Goal: Use online tool/utility: Use online tool/utility

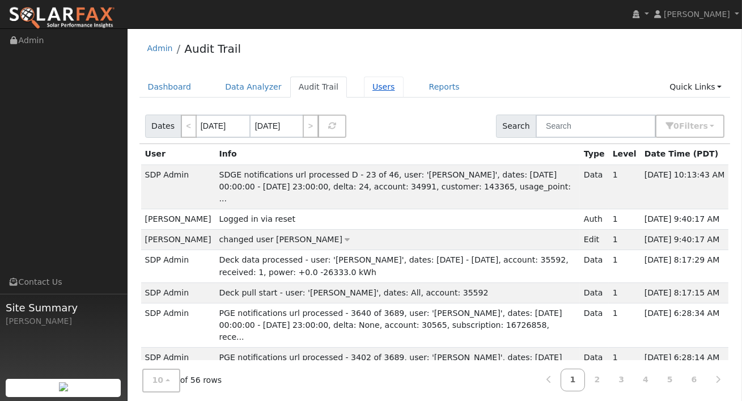
click at [364, 91] on link "Users" at bounding box center [384, 86] width 40 height 21
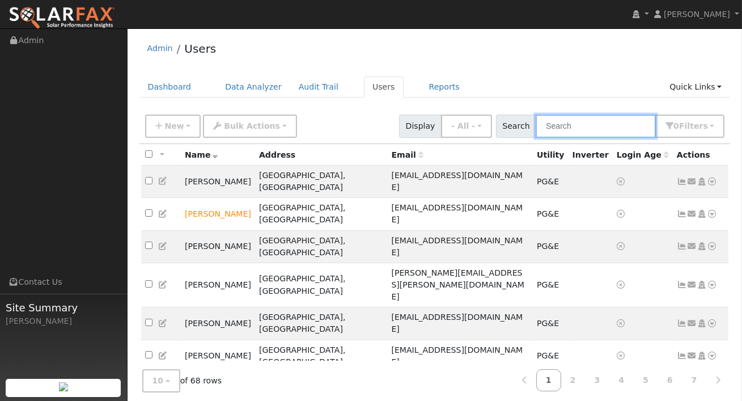
click at [589, 130] on input "text" at bounding box center [595, 125] width 120 height 23
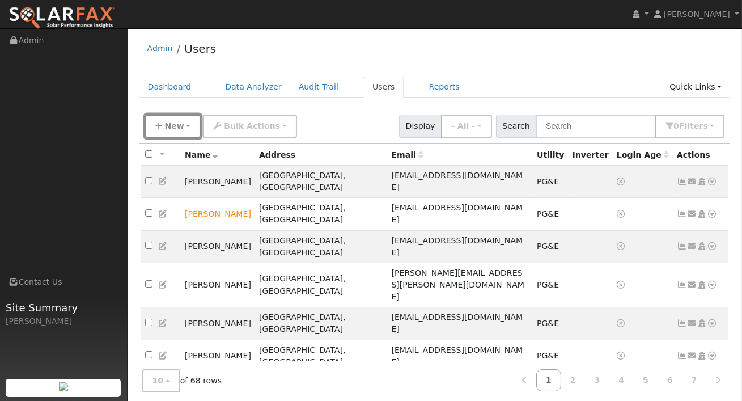
click at [194, 121] on button "New" at bounding box center [173, 125] width 56 height 23
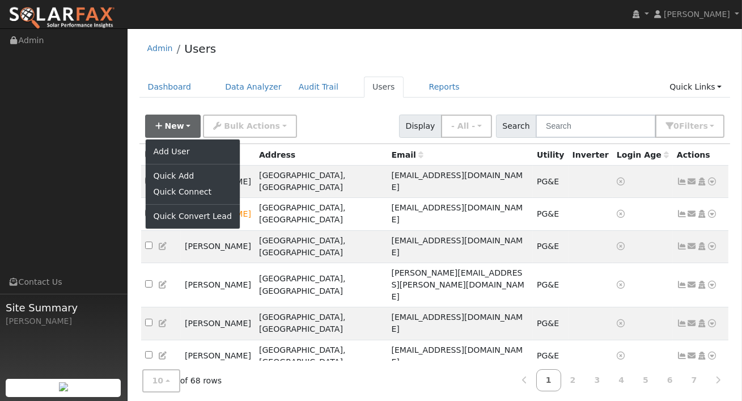
click at [351, 114] on div "New Add User Quick Add Quick Connect Quick Convert Lead Bulk Actions Send Email…" at bounding box center [435, 123] width 584 height 27
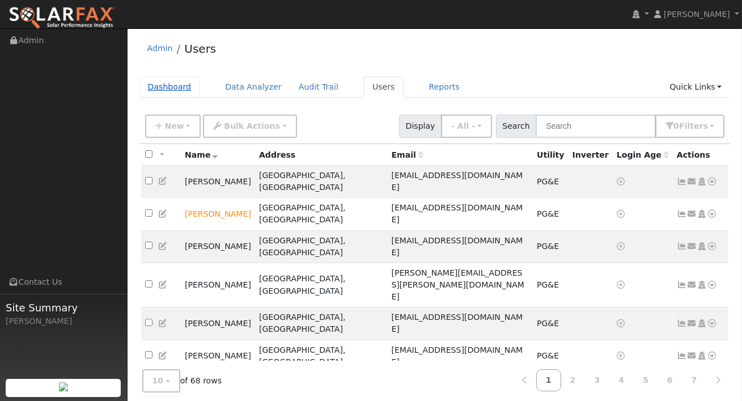
click at [172, 84] on link "Dashboard" at bounding box center [169, 86] width 61 height 21
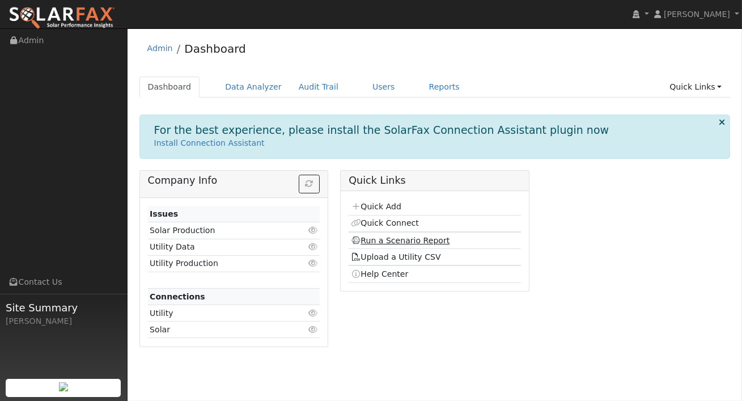
drag, startPoint x: 376, startPoint y: 237, endPoint x: 388, endPoint y: 236, distance: 12.0
click at [376, 237] on link "Run a Scenario Report" at bounding box center [400, 240] width 99 height 9
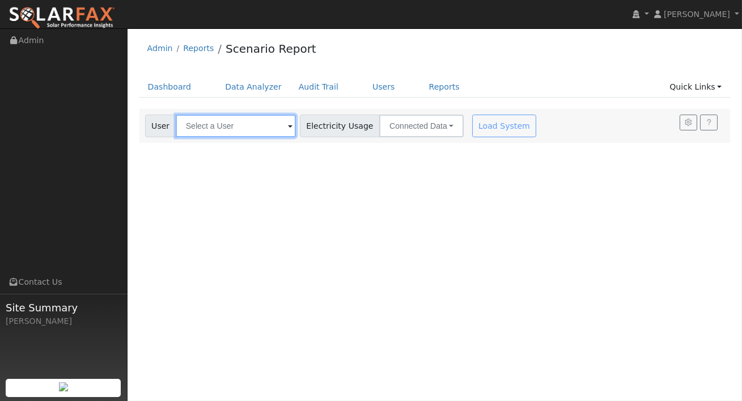
click at [224, 124] on input "text" at bounding box center [236, 125] width 120 height 23
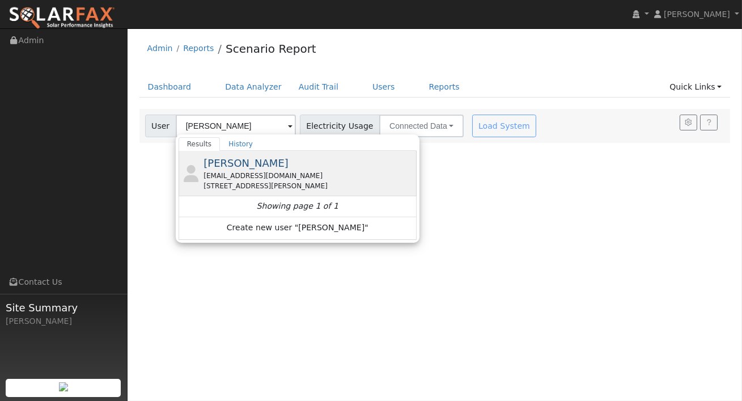
click at [252, 164] on span "[PERSON_NAME]" at bounding box center [245, 163] width 85 height 12
type input "[PERSON_NAME]"
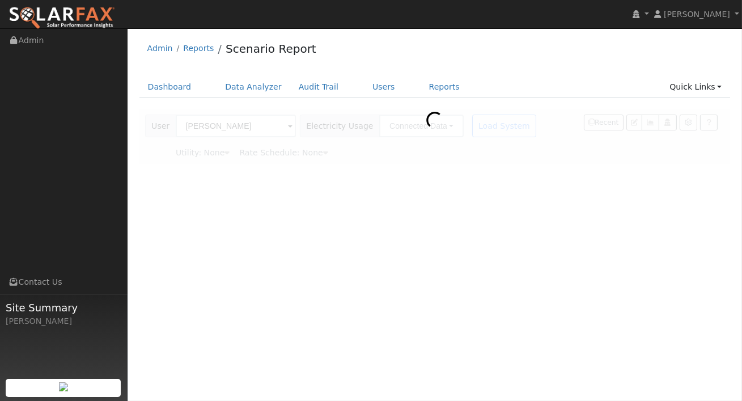
type input "Ameren"
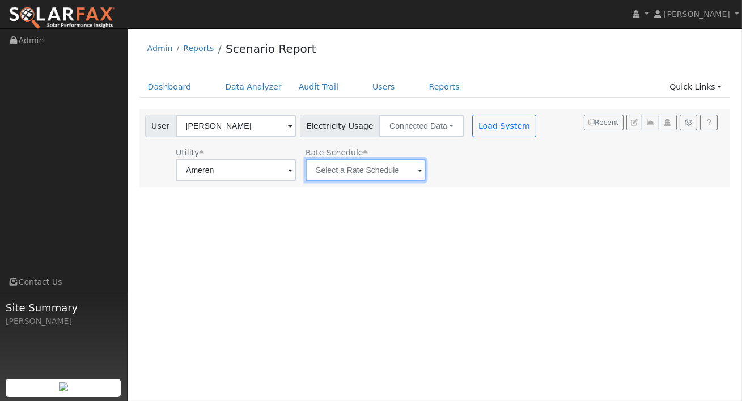
click at [296, 172] on input "text" at bounding box center [236, 170] width 120 height 23
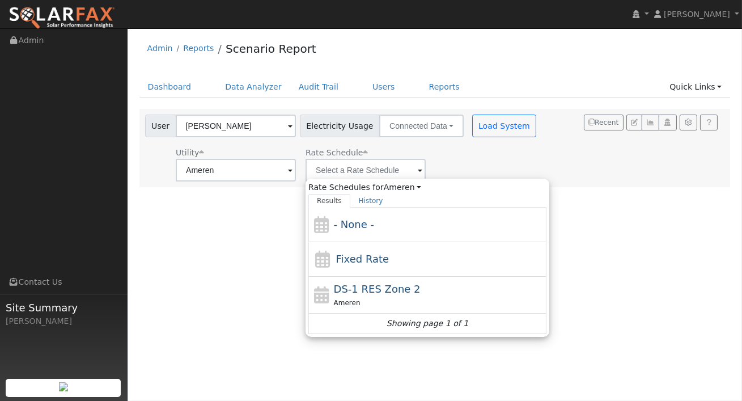
drag, startPoint x: 393, startPoint y: 280, endPoint x: 380, endPoint y: 187, distance: 93.8
click at [393, 280] on div "DS-1 RES Zone 2 Ameren" at bounding box center [427, 295] width 238 height 37
type input "DS-1 RES Zone 2"
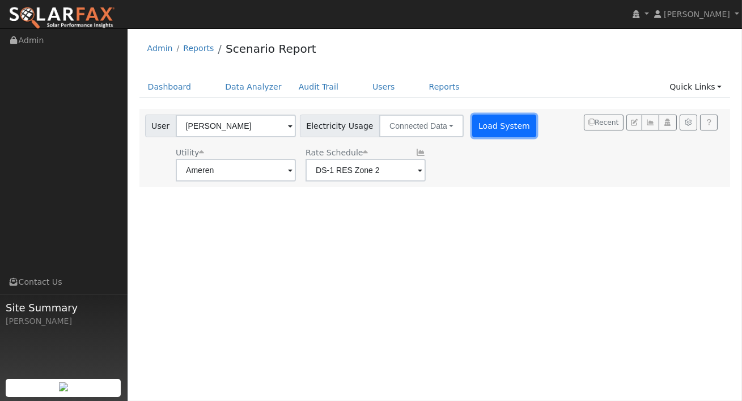
click at [494, 122] on button "Load System" at bounding box center [504, 125] width 65 height 23
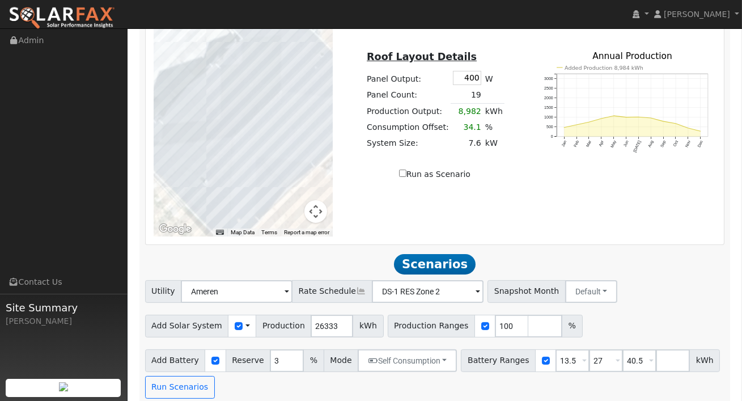
scroll to position [688, 0]
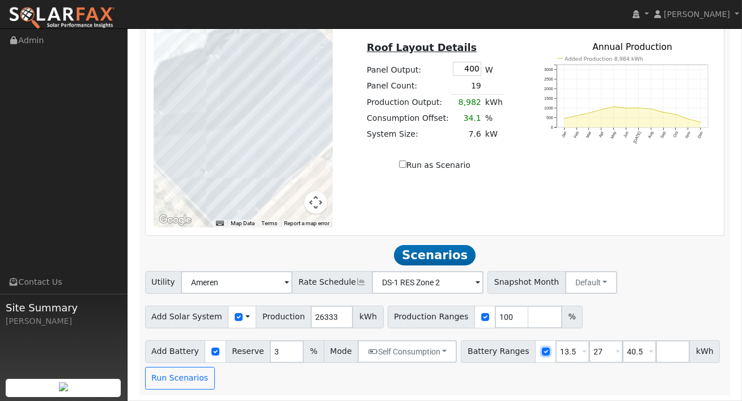
click at [542, 352] on input "checkbox" at bounding box center [546, 351] width 8 height 8
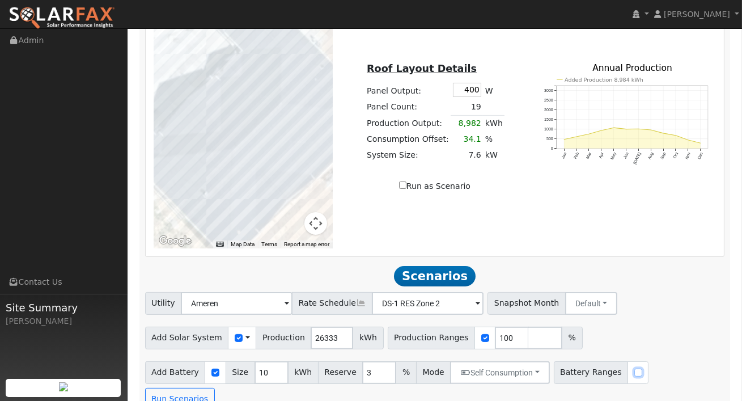
click at [634, 375] on input "checkbox" at bounding box center [638, 372] width 8 height 8
checkbox input "true"
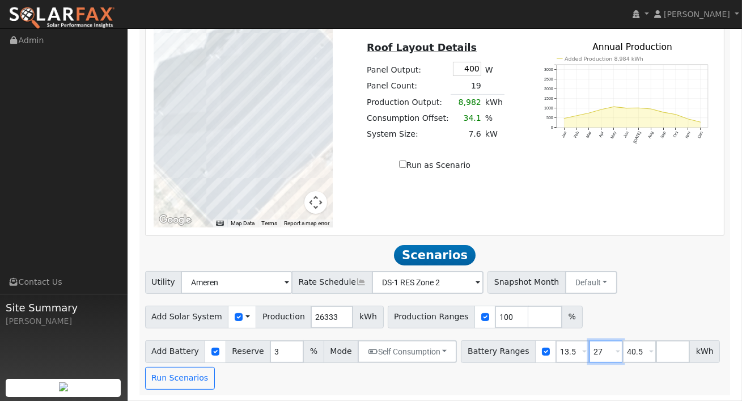
click at [594, 350] on input "27" at bounding box center [606, 351] width 34 height 23
type input "40.5"
type input "4"
type input "13.5"
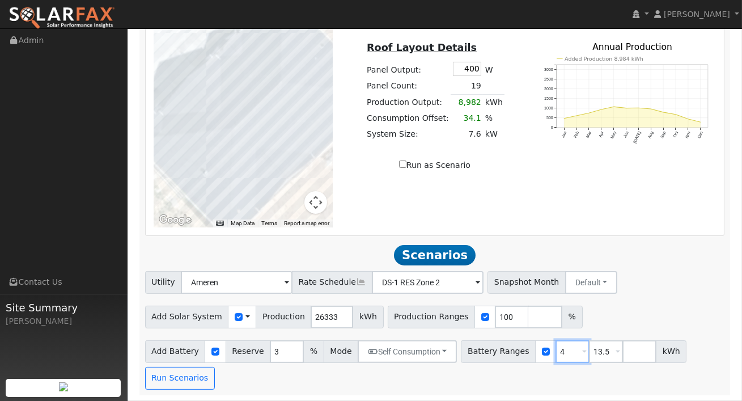
click at [556, 354] on input "4" at bounding box center [572, 351] width 34 height 23
type input "13.5"
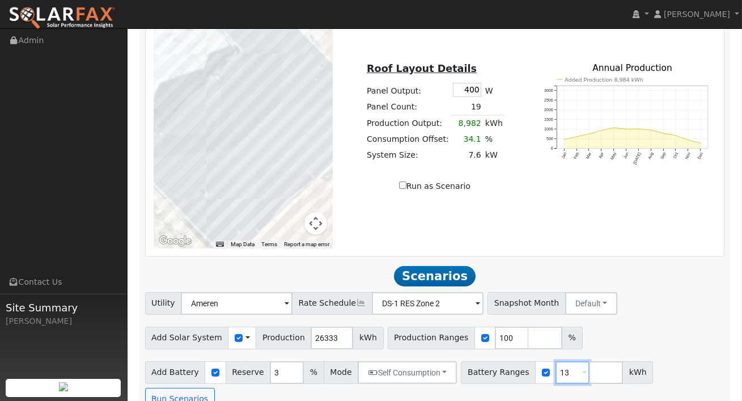
type input "1"
type input "15"
click at [215, 388] on button "Run Scenarios" at bounding box center [180, 399] width 70 height 23
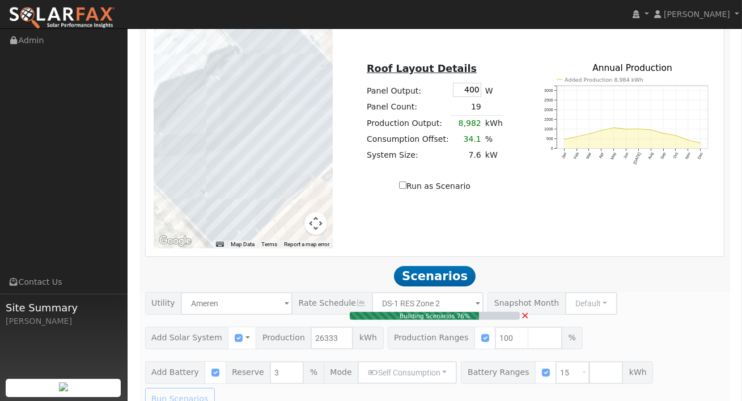
type input "17.6"
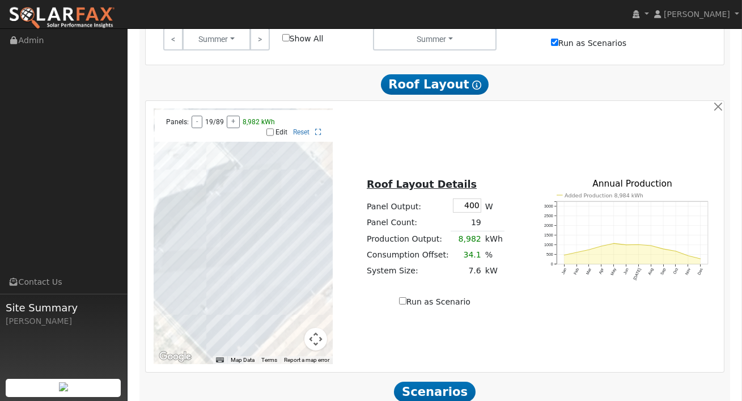
scroll to position [545, 0]
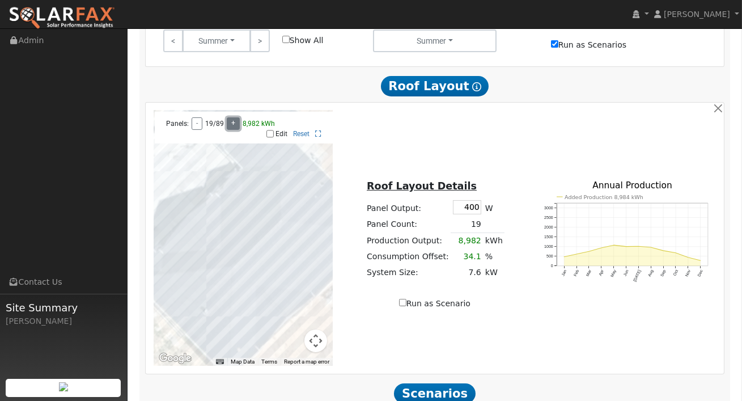
click at [231, 130] on button "+" at bounding box center [233, 123] width 13 height 12
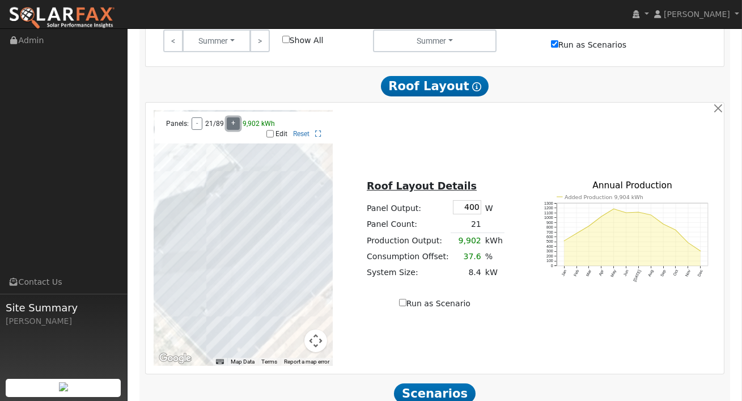
click at [231, 130] on button "+" at bounding box center [233, 123] width 13 height 12
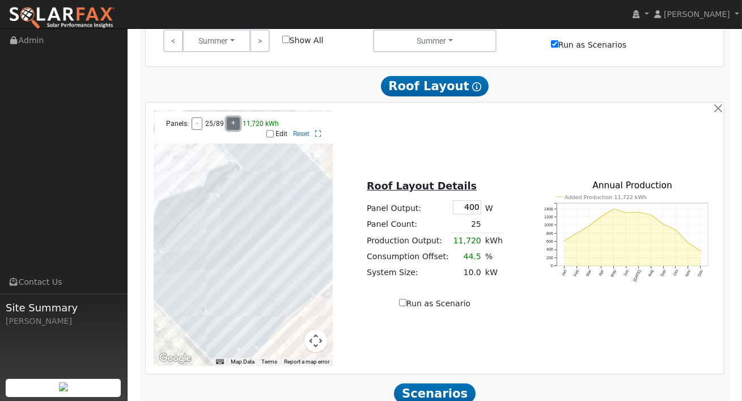
click at [231, 130] on button "+" at bounding box center [233, 123] width 13 height 12
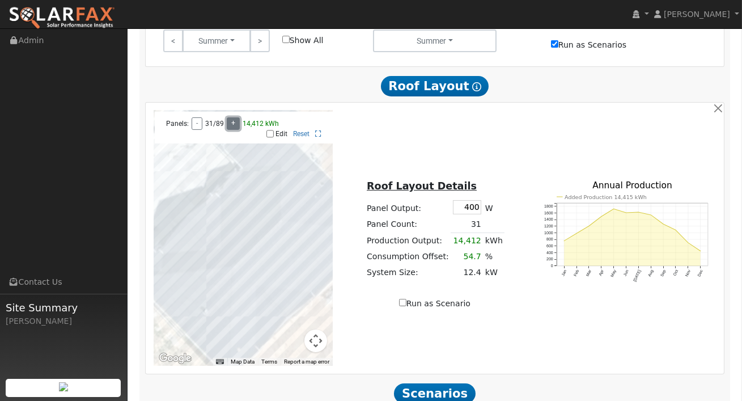
click at [231, 130] on button "+" at bounding box center [233, 123] width 13 height 12
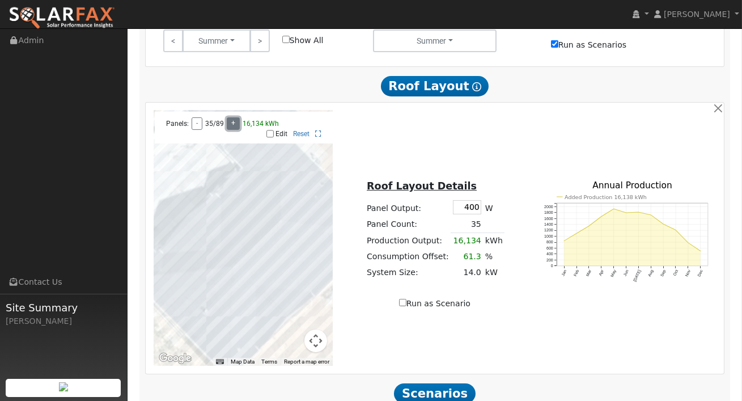
click at [231, 130] on button "+" at bounding box center [233, 123] width 13 height 12
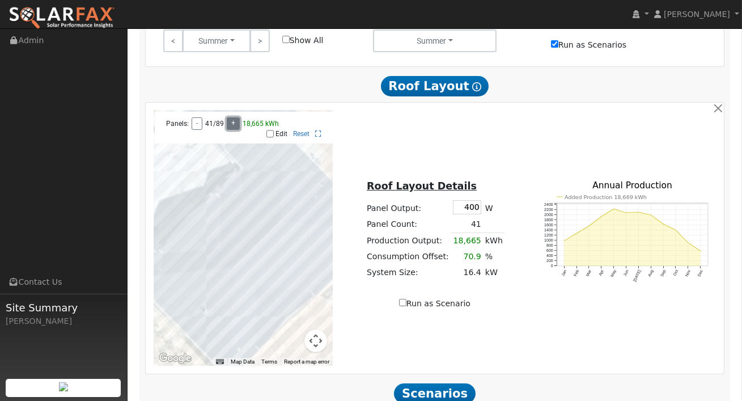
click at [231, 130] on button "+" at bounding box center [233, 123] width 13 height 12
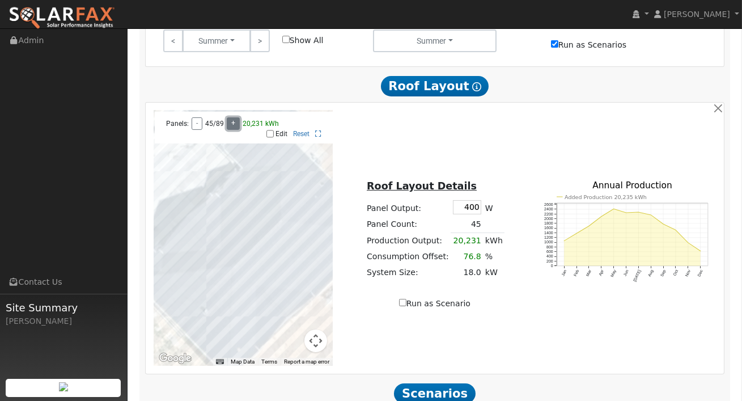
click at [231, 130] on button "+" at bounding box center [233, 123] width 13 height 12
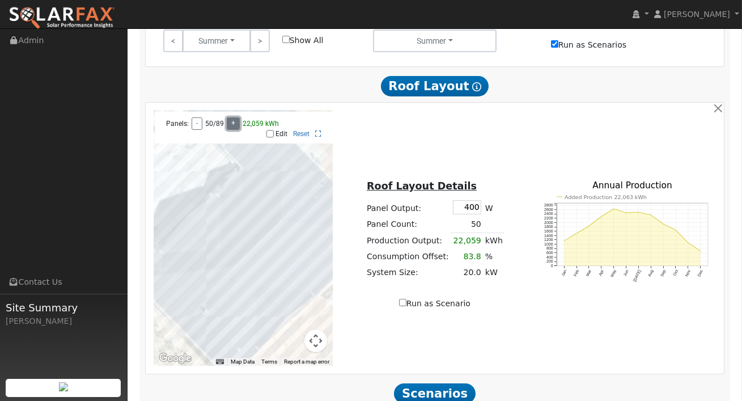
click at [231, 130] on button "+" at bounding box center [233, 123] width 13 height 12
